Goal: Task Accomplishment & Management: Use online tool/utility

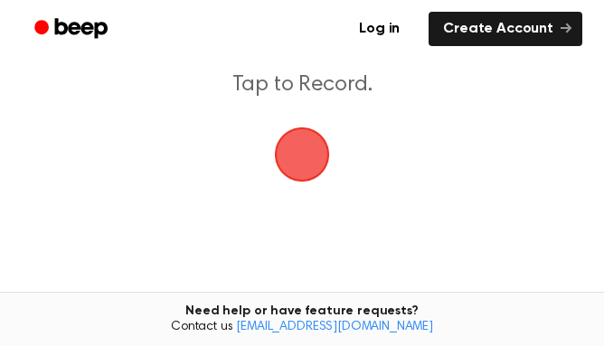
scroll to position [90, 0]
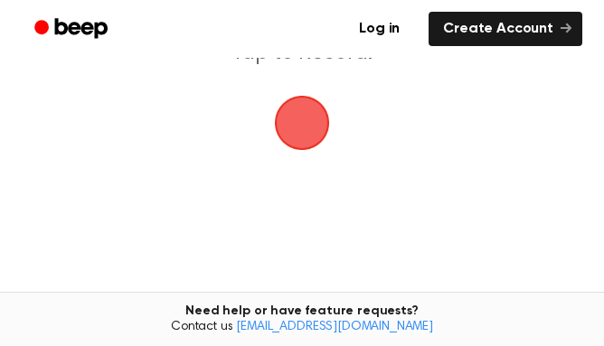
click at [302, 132] on span "button" at bounding box center [302, 123] width 51 height 51
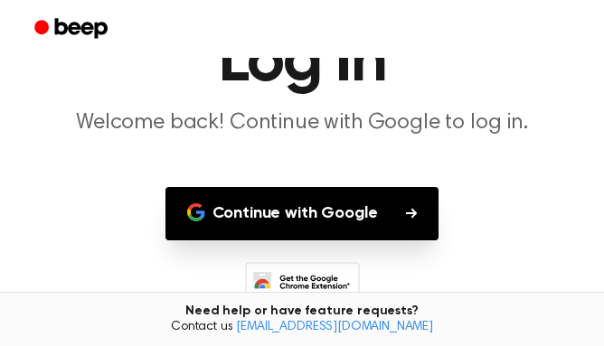
scroll to position [179, 0]
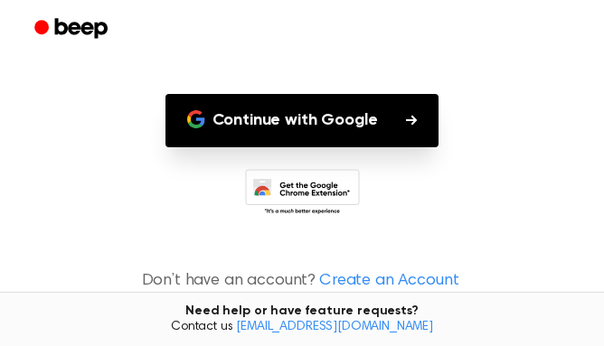
click at [348, 120] on button "Continue with Google" at bounding box center [302, 120] width 274 height 53
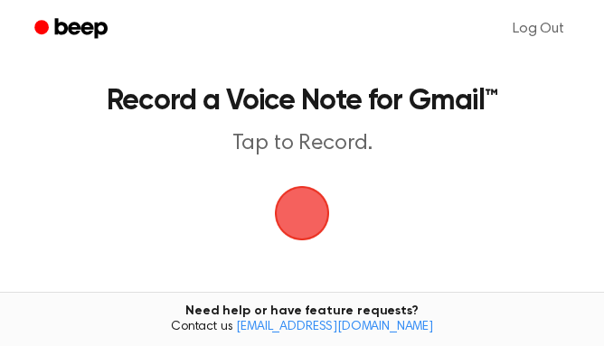
click at [302, 203] on span "button" at bounding box center [302, 213] width 55 height 55
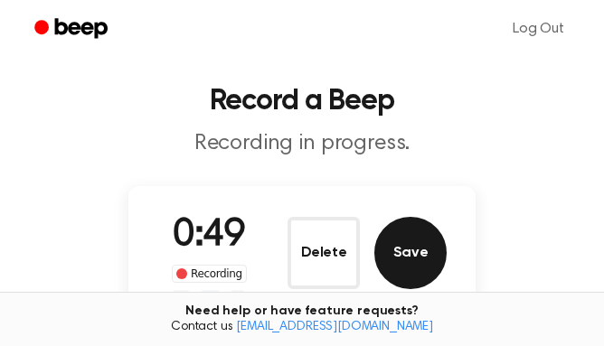
click at [425, 276] on button "Save" at bounding box center [410, 253] width 72 height 72
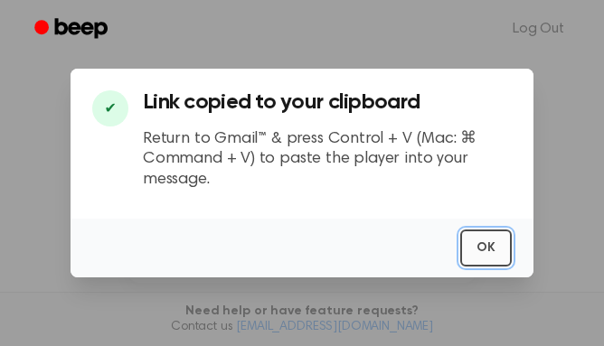
click at [488, 252] on button "OK" at bounding box center [486, 248] width 52 height 37
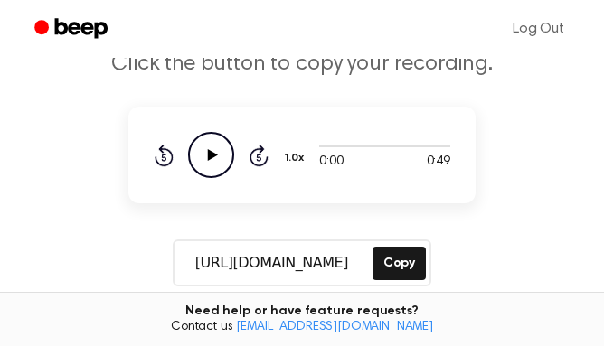
scroll to position [90, 0]
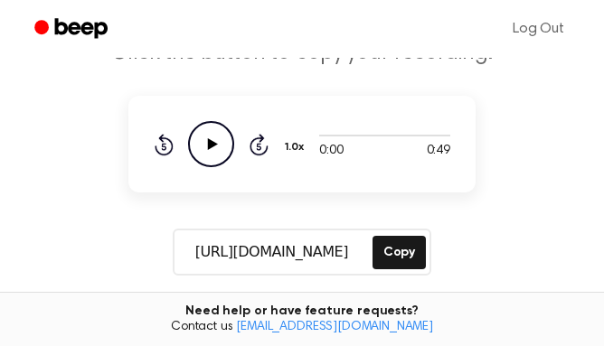
click at [212, 146] on icon at bounding box center [213, 144] width 10 height 12
click at [199, 144] on icon "Pause Audio" at bounding box center [211, 144] width 46 height 46
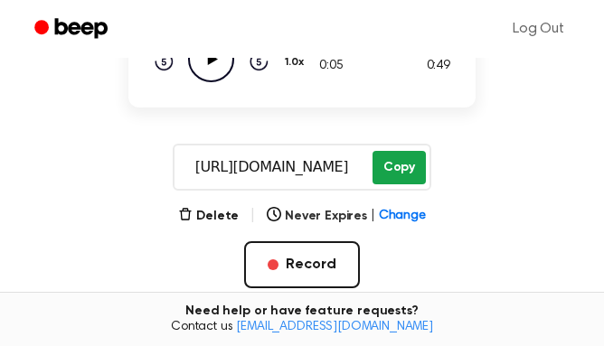
scroll to position [134, 0]
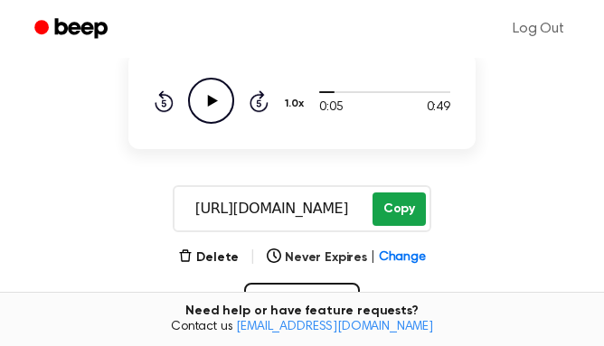
click at [390, 223] on button "Copy" at bounding box center [398, 209] width 53 height 33
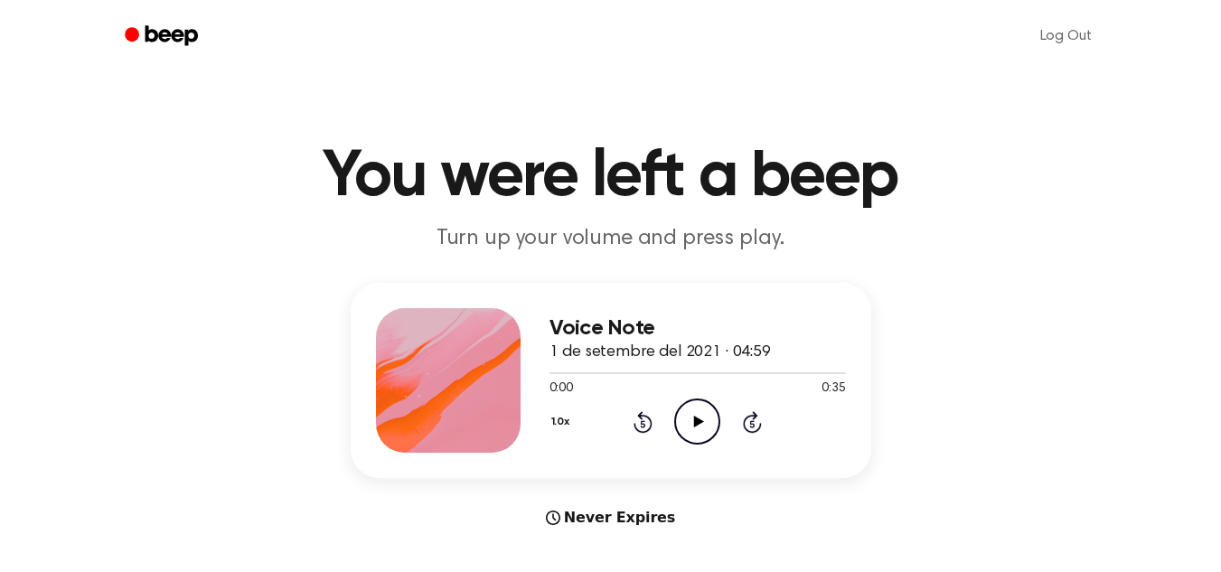
click at [629, 324] on h3 "Voice Note" at bounding box center [698, 328] width 297 height 24
drag, startPoint x: 661, startPoint y: 342, endPoint x: 596, endPoint y: 336, distance: 65.3
click at [596, 336] on div "Voice Note 1 de setembre del 2021 · 04:59" at bounding box center [698, 340] width 297 height 49
click at [665, 319] on h3 "Voice Note" at bounding box center [698, 328] width 297 height 24
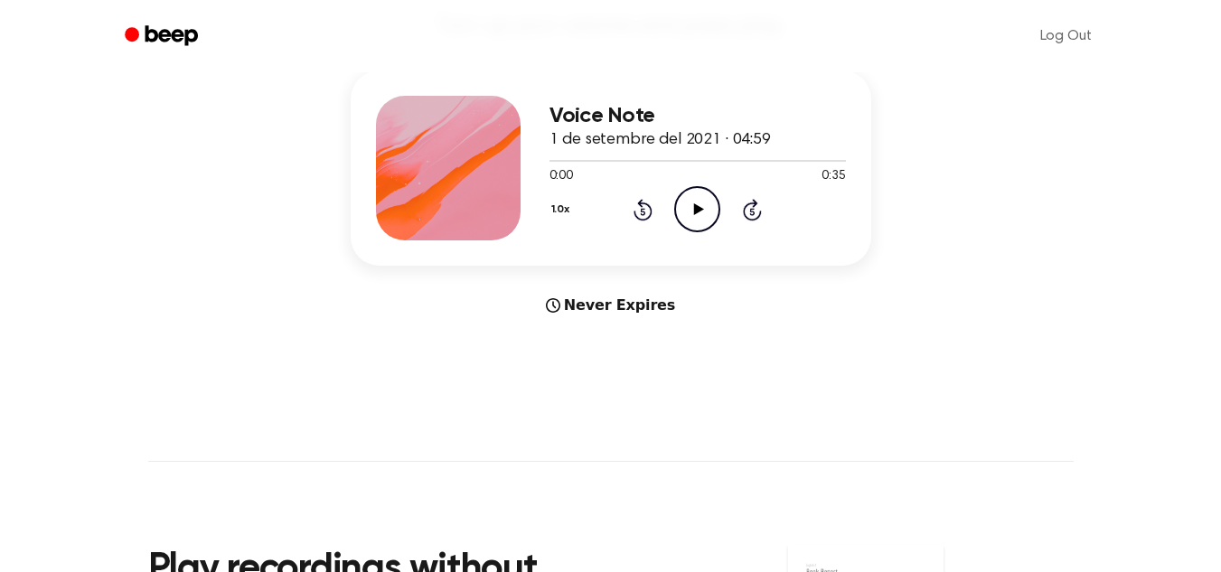
scroll to position [181, 0]
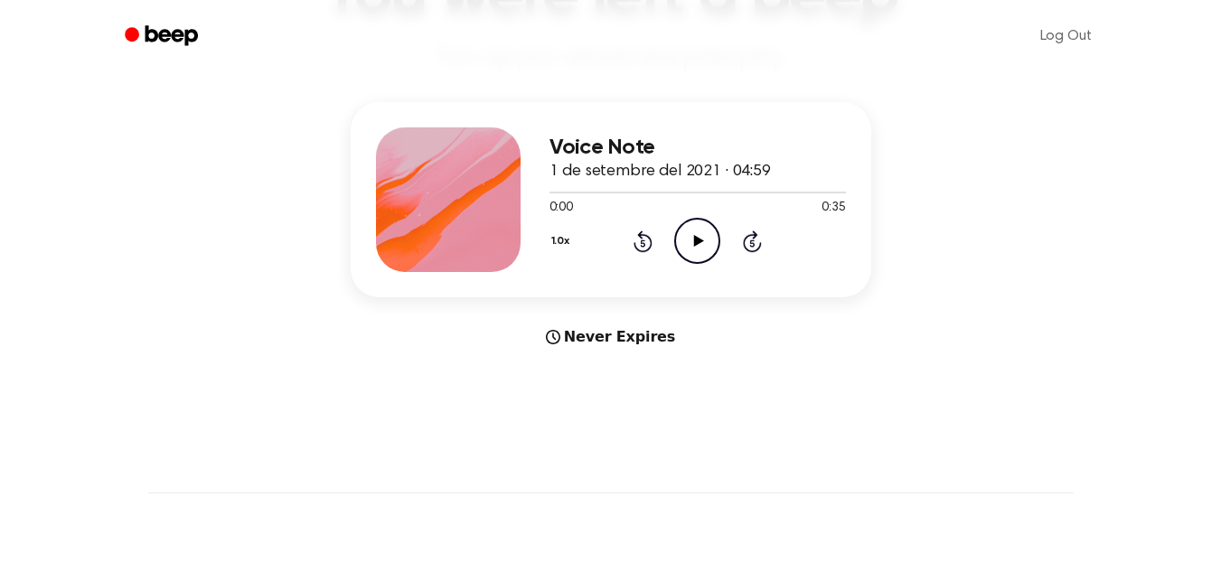
click at [636, 137] on h3 "Voice Note" at bounding box center [698, 148] width 297 height 24
drag, startPoint x: 652, startPoint y: 139, endPoint x: 292, endPoint y: 155, distance: 360.2
click at [292, 155] on div "Voice Note 1 de setembre del 2021 · 04:59 0:00 0:35 Your browser does not suppo…" at bounding box center [611, 225] width 1178 height 246
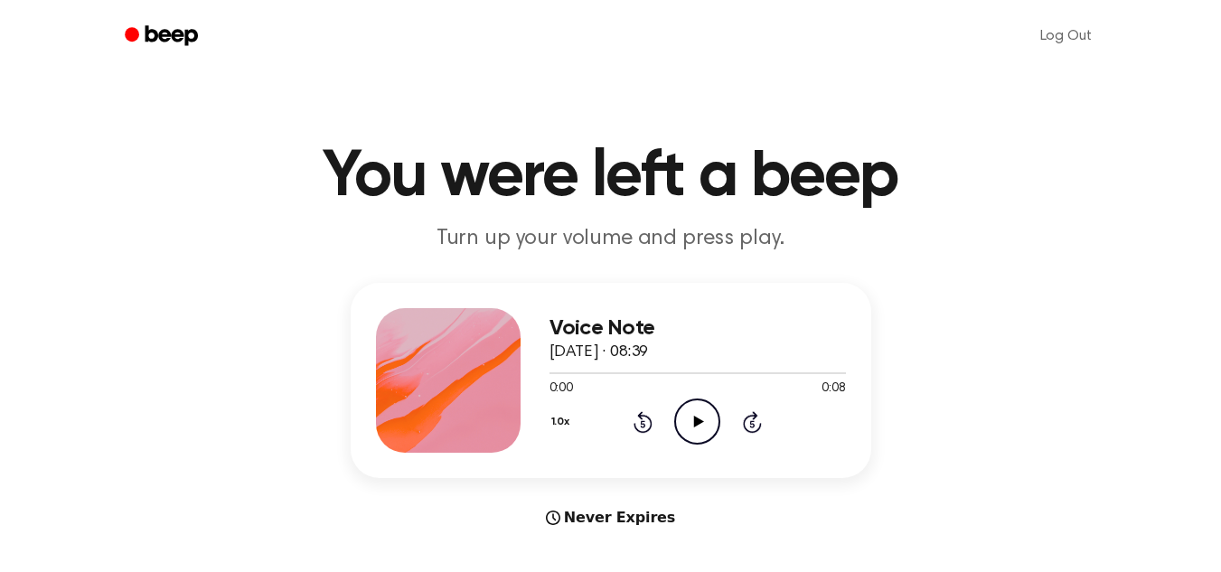
click at [694, 411] on icon "Play Audio" at bounding box center [697, 422] width 46 height 46
click at [696, 421] on icon at bounding box center [697, 422] width 8 height 12
